Goal: Task Accomplishment & Management: Manage account settings

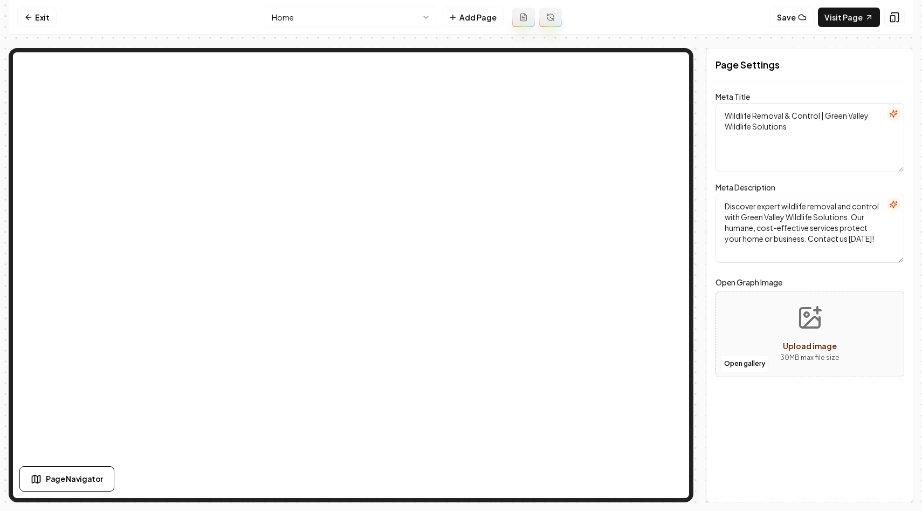
click at [339, 19] on html "Computer Required This feature is only available on a computer. Please switch t…" at bounding box center [461, 255] width 922 height 511
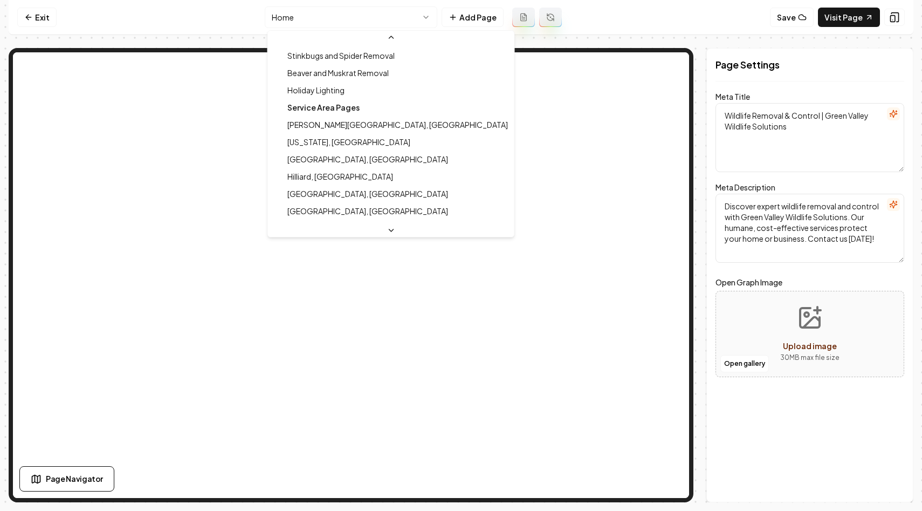
scroll to position [380, 0]
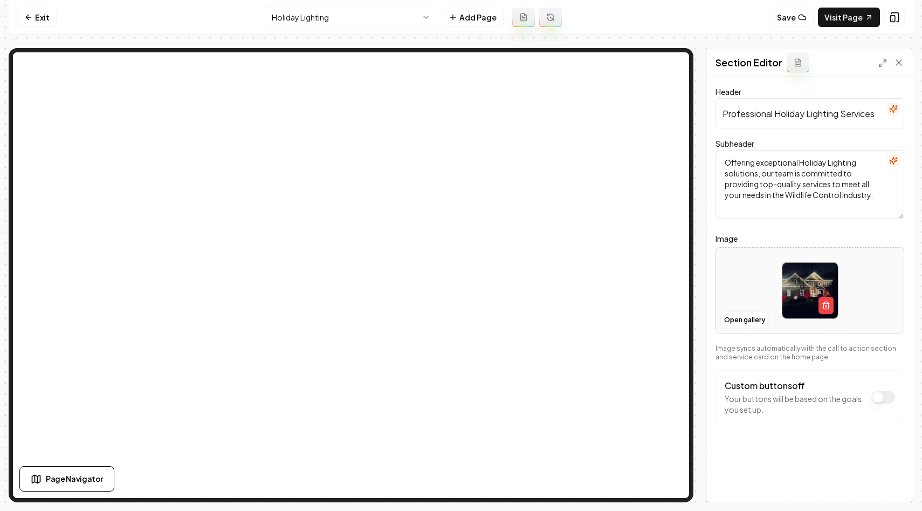
drag, startPoint x: 788, startPoint y: 197, endPoint x: 842, endPoint y: 197, distance: 53.9
click at [842, 197] on textarea "Offering exceptional Holiday Lighting solutions, our team is committed to provi…" at bounding box center [810, 184] width 189 height 69
type textarea "Offering exceptional Holiday Lighting solutions, our team is committed to provi…"
click at [878, 479] on button "Save" at bounding box center [889, 483] width 32 height 19
click at [36, 21] on link "Exit" at bounding box center [36, 17] width 39 height 19
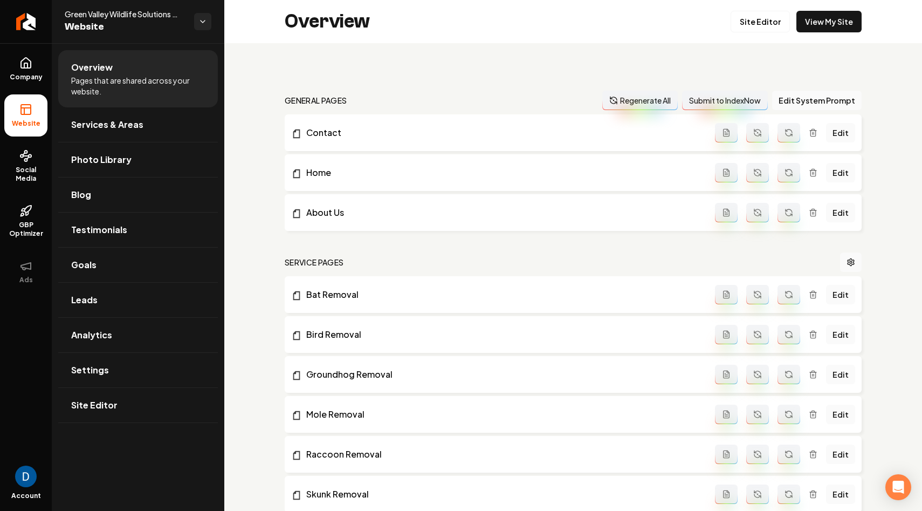
click at [106, 18] on span "Green Valley Wildlife Solutions LLC" at bounding box center [125, 14] width 121 height 11
copy span "Green Valley Wildlife Solutions LLC"
